Goal: Find specific page/section: Find specific page/section

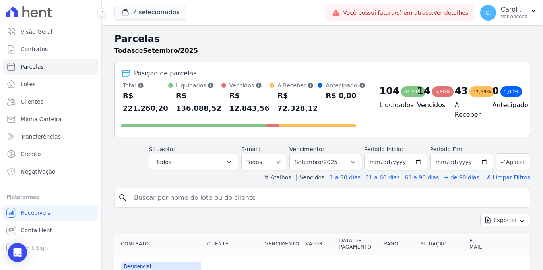
select select
click at [56, 99] on link "Clientes" at bounding box center [50, 102] width 95 height 16
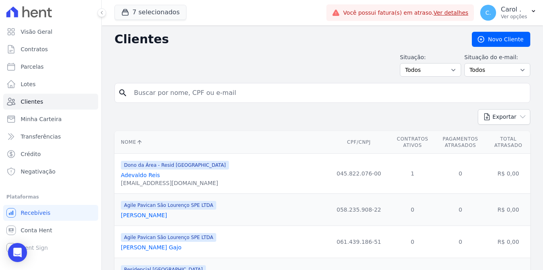
click at [141, 92] on input "search" at bounding box center [327, 93] width 397 height 16
type input "luciana"
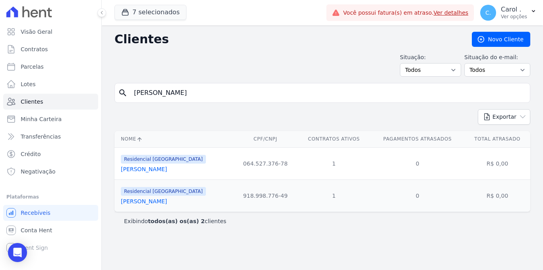
click at [157, 203] on link "Luciana Frenhan De Araujo Silva" at bounding box center [144, 201] width 46 height 6
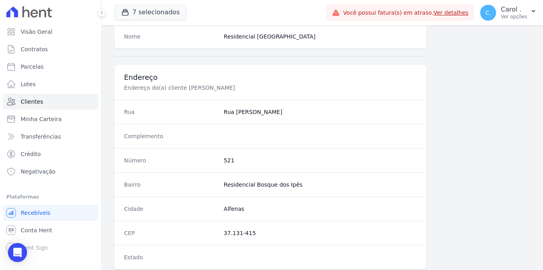
scroll to position [480, 0]
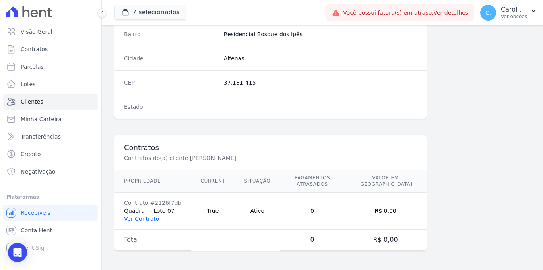
click at [145, 218] on link "Ver Contrato" at bounding box center [141, 219] width 35 height 6
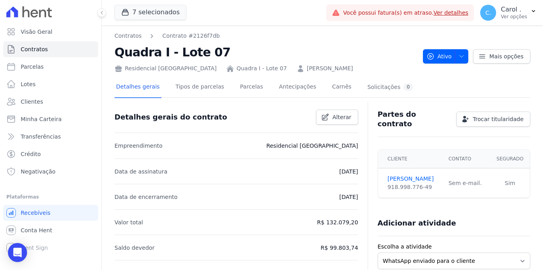
scroll to position [261, 0]
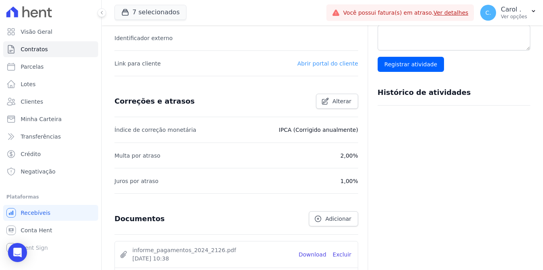
click at [344, 62] on link "Abrir portal do cliente" at bounding box center [327, 63] width 61 height 6
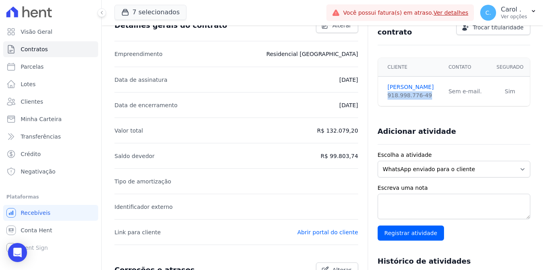
drag, startPoint x: 428, startPoint y: 91, endPoint x: 384, endPoint y: 93, distance: 44.1
click at [387, 93] on div "918.998.776-49" at bounding box center [412, 95] width 51 height 8
copy div "918.998.776-49"
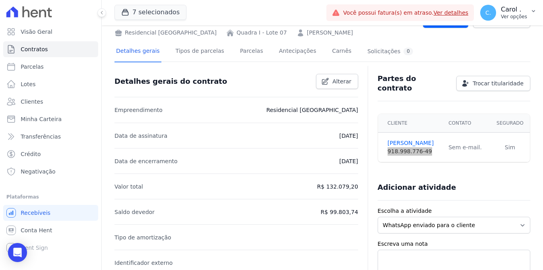
scroll to position [0, 0]
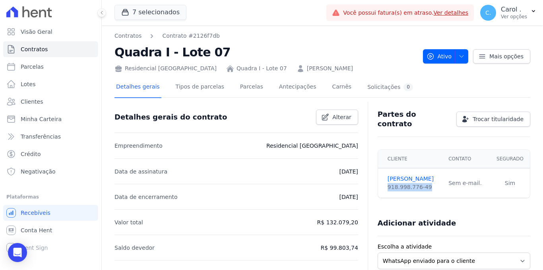
click at [454, 10] on link "Ver detalhes" at bounding box center [450, 13] width 35 height 6
click at [453, 12] on link "Ver detalhes" at bounding box center [450, 13] width 35 height 6
click at [455, 14] on link "Ver detalhes" at bounding box center [450, 13] width 35 height 6
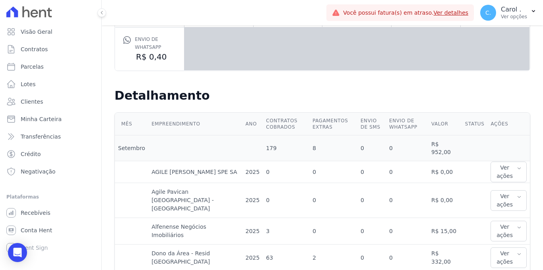
scroll to position [303, 0]
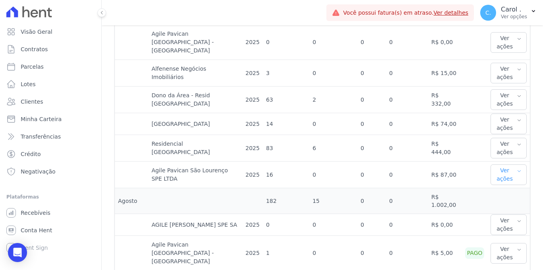
click at [520, 169] on button "Ver ações" at bounding box center [508, 174] width 36 height 21
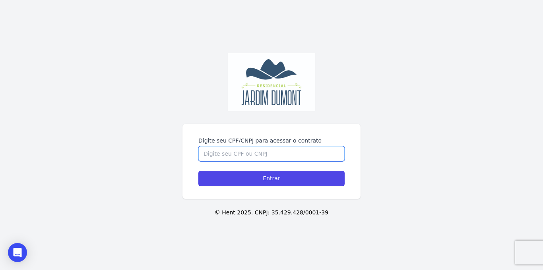
click at [233, 149] on input "Digite seu CPF/CNPJ para acessar o contrato" at bounding box center [271, 153] width 146 height 15
paste input "918.998.776-49"
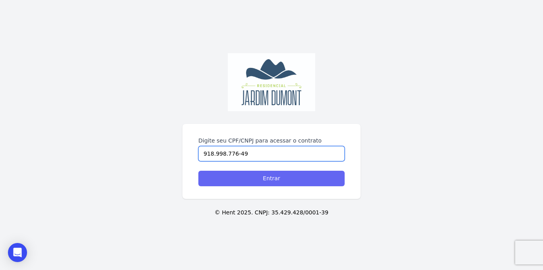
type input "918.998.776-49"
click at [237, 184] on input "Entrar" at bounding box center [271, 178] width 146 height 15
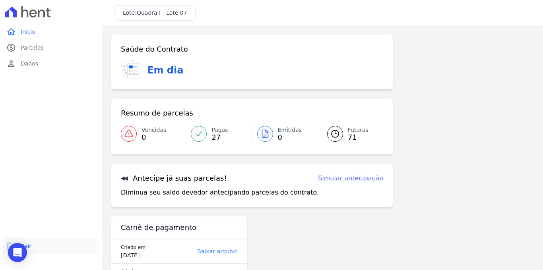
click at [28, 247] on span "Sair" at bounding box center [26, 246] width 11 height 8
